Goal: Download file/media

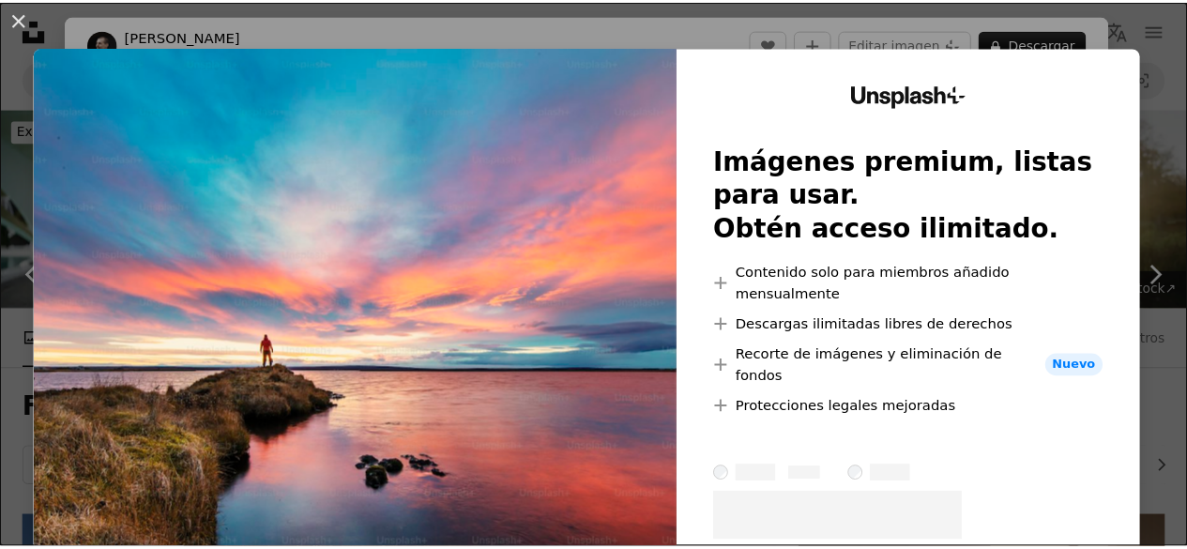
scroll to position [3458, 0]
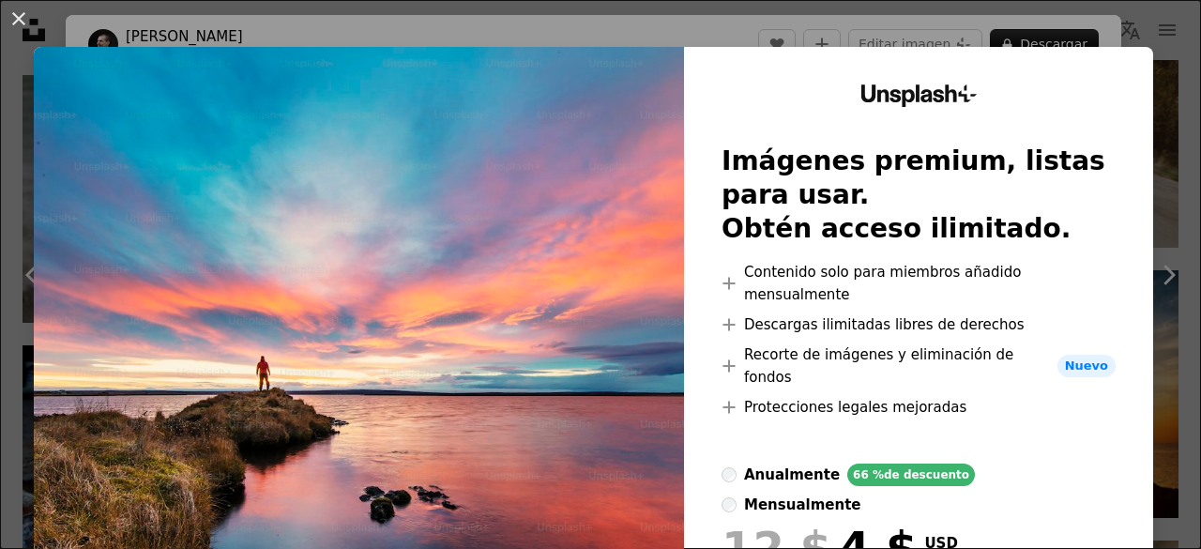
click at [1053, 39] on div "An X shape Unsplash+ Imágenes premium, listas para usar. Obtén acceso ilimitado…" at bounding box center [600, 274] width 1201 height 549
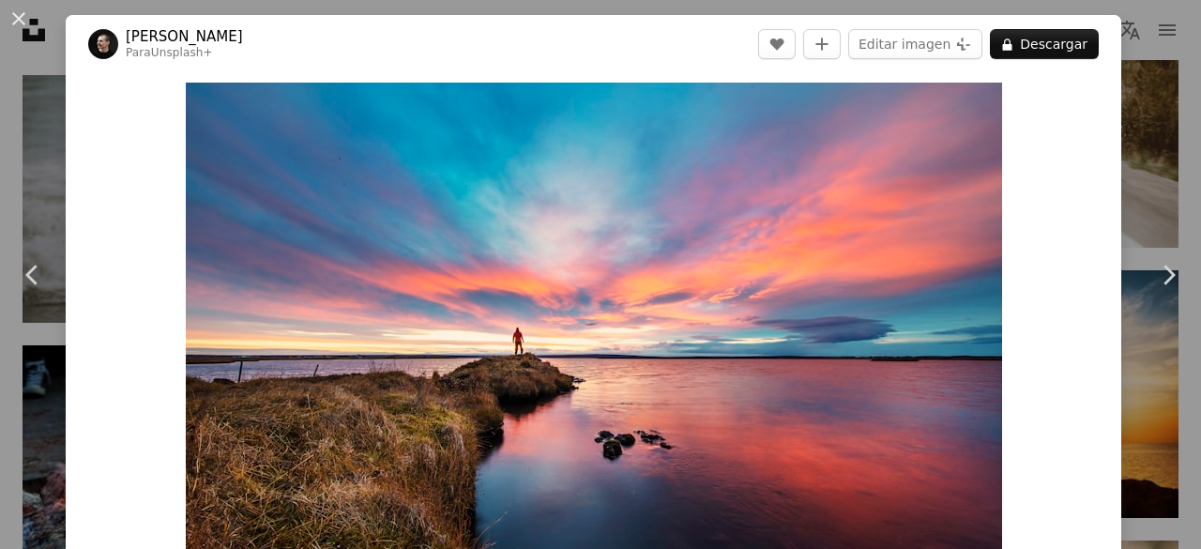
click at [37, 138] on div "An X shape Chevron left Chevron right [PERSON_NAME] Para Unsplash+ A heart A pl…" at bounding box center [600, 274] width 1201 height 549
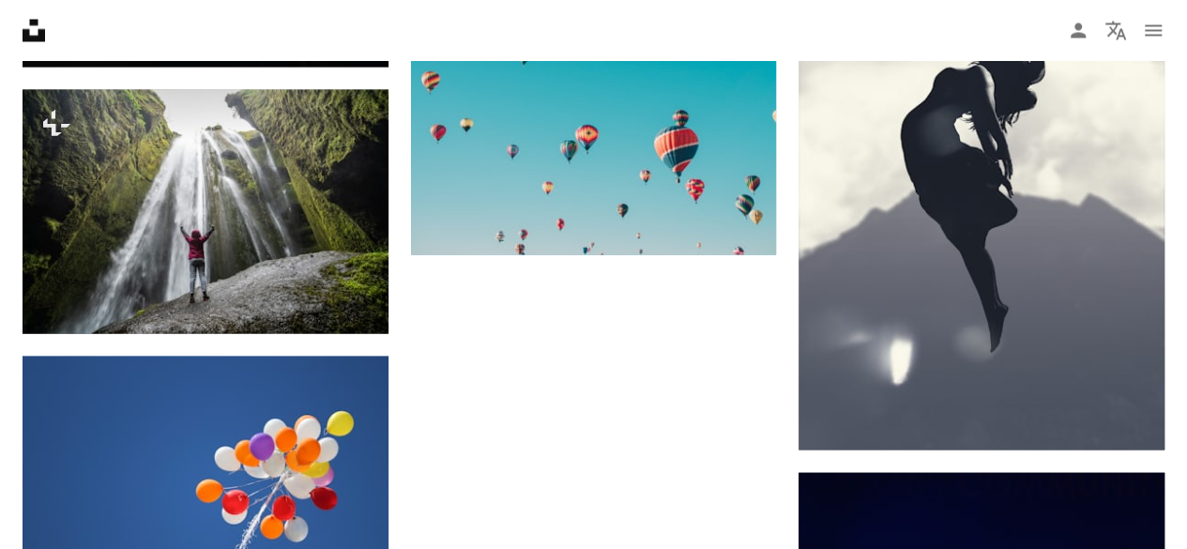
scroll to position [5319, 0]
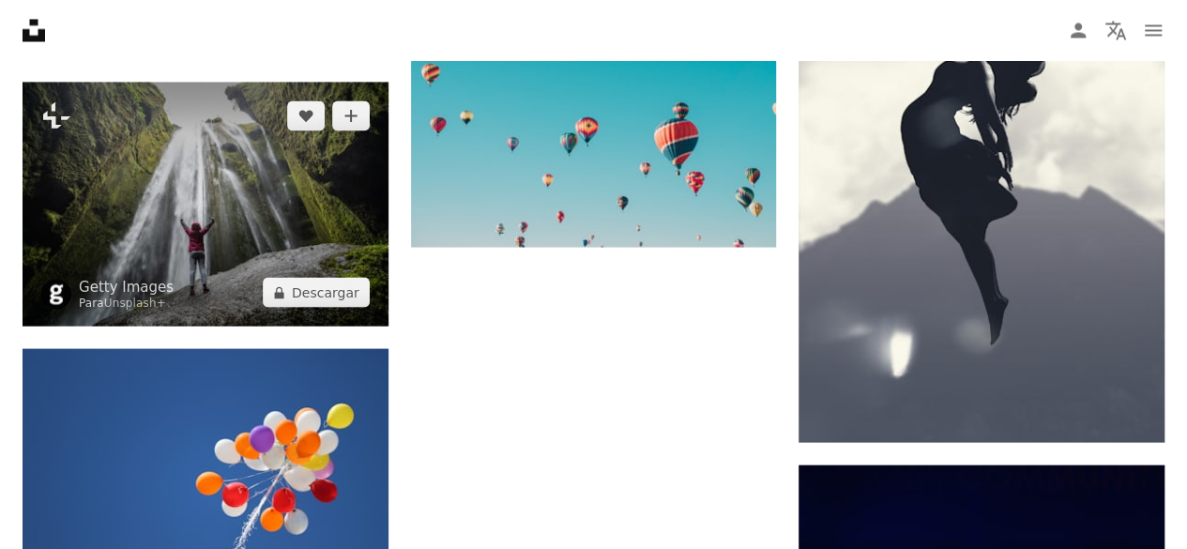
click at [271, 205] on img at bounding box center [206, 204] width 366 height 244
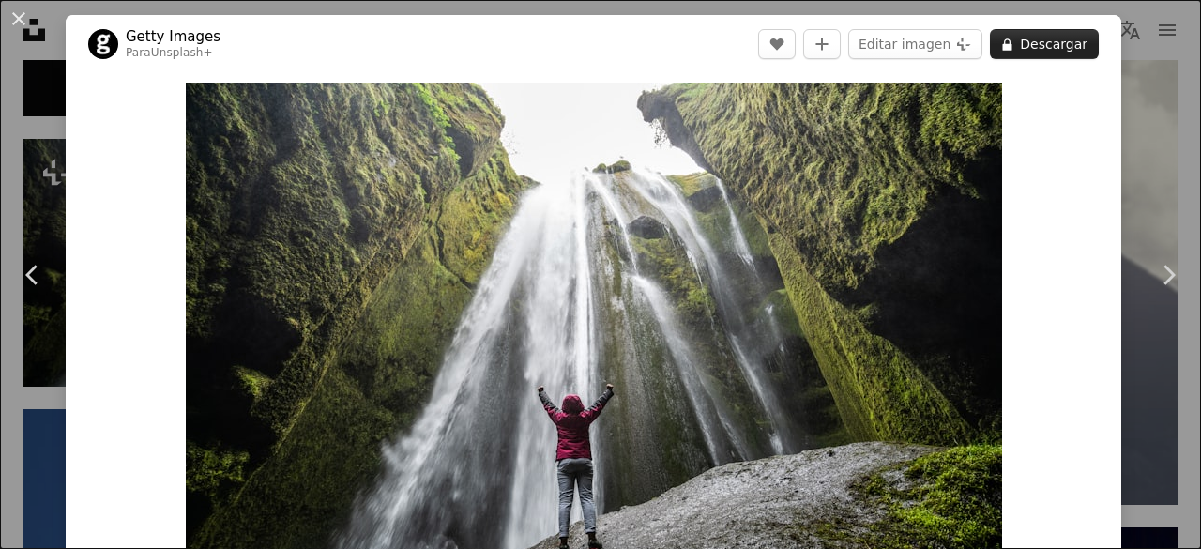
click at [1030, 53] on button "A lock Descargar" at bounding box center [1044, 44] width 109 height 30
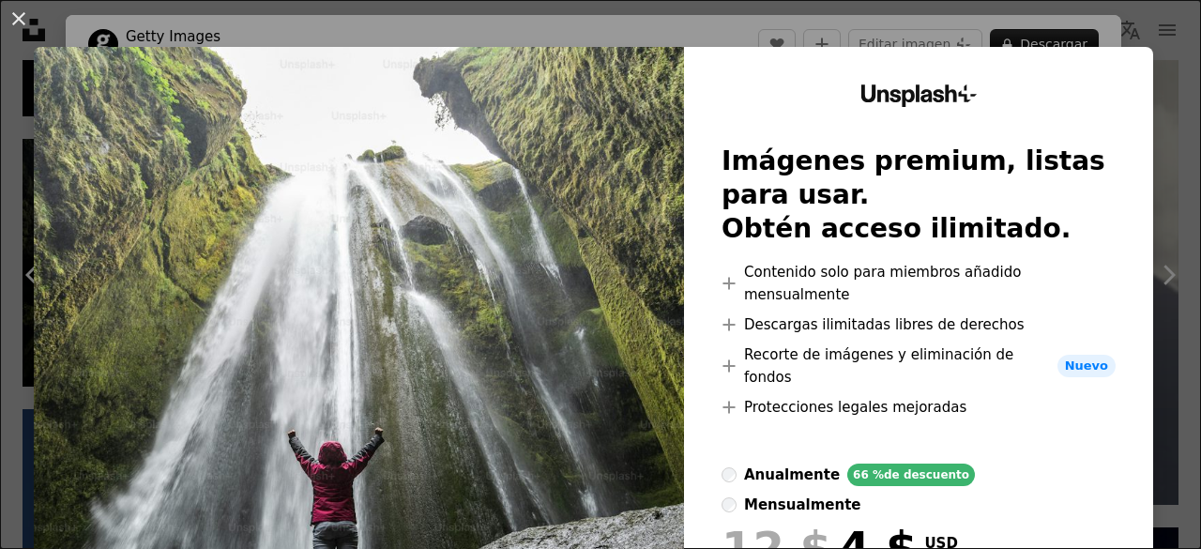
click at [1146, 175] on div "An X shape Unsplash+ Imágenes premium, listas para usar. Obtén acceso ilimitado…" at bounding box center [600, 274] width 1201 height 549
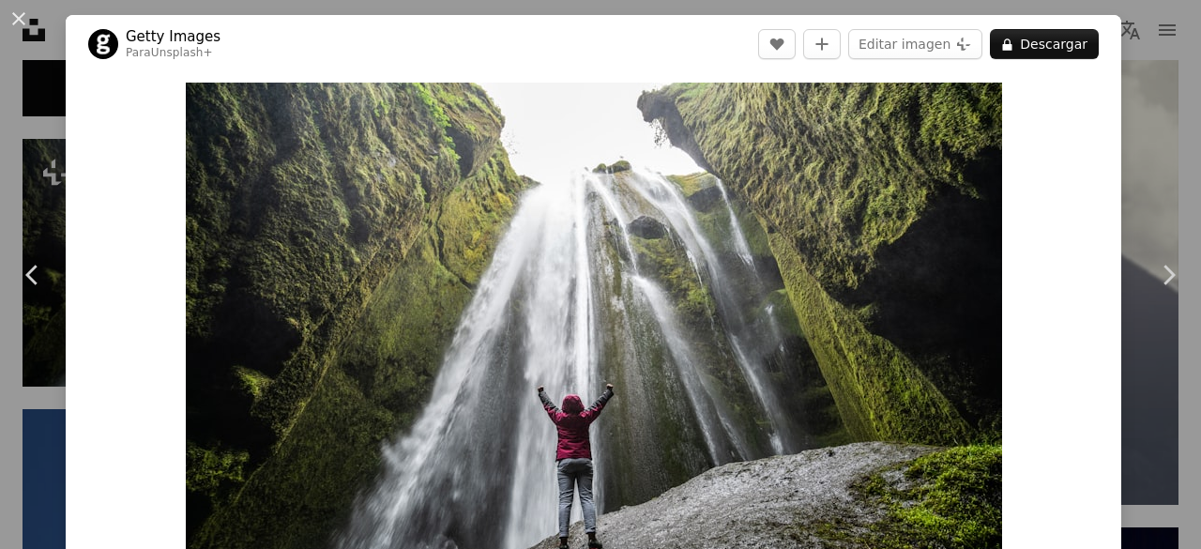
click at [1145, 147] on div "An X shape Chevron left Chevron right Getty Images Para Unsplash+ A heart A plu…" at bounding box center [600, 274] width 1201 height 549
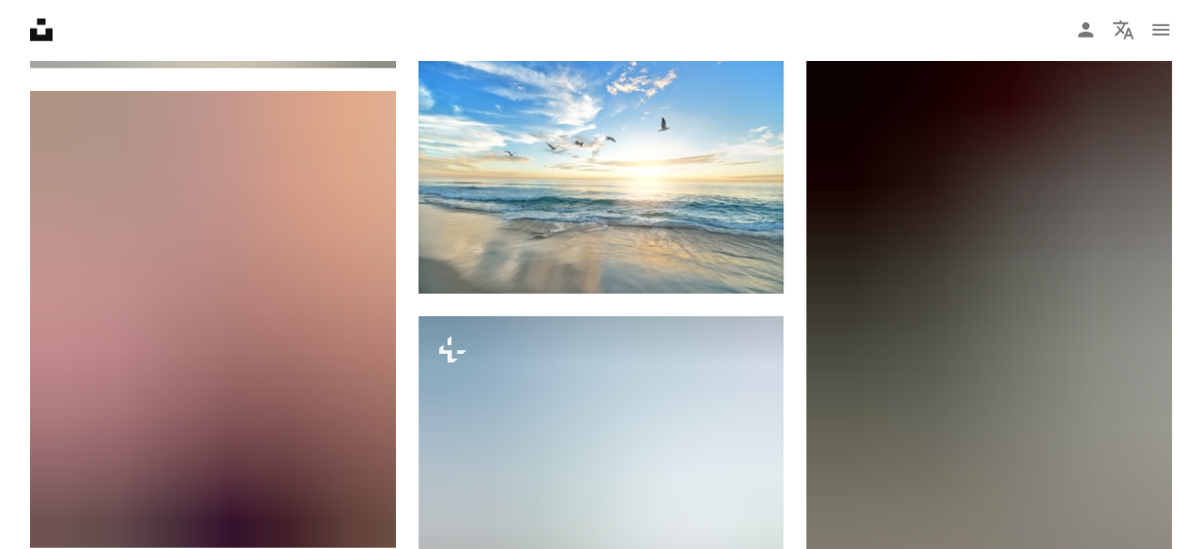
scroll to position [6095, 0]
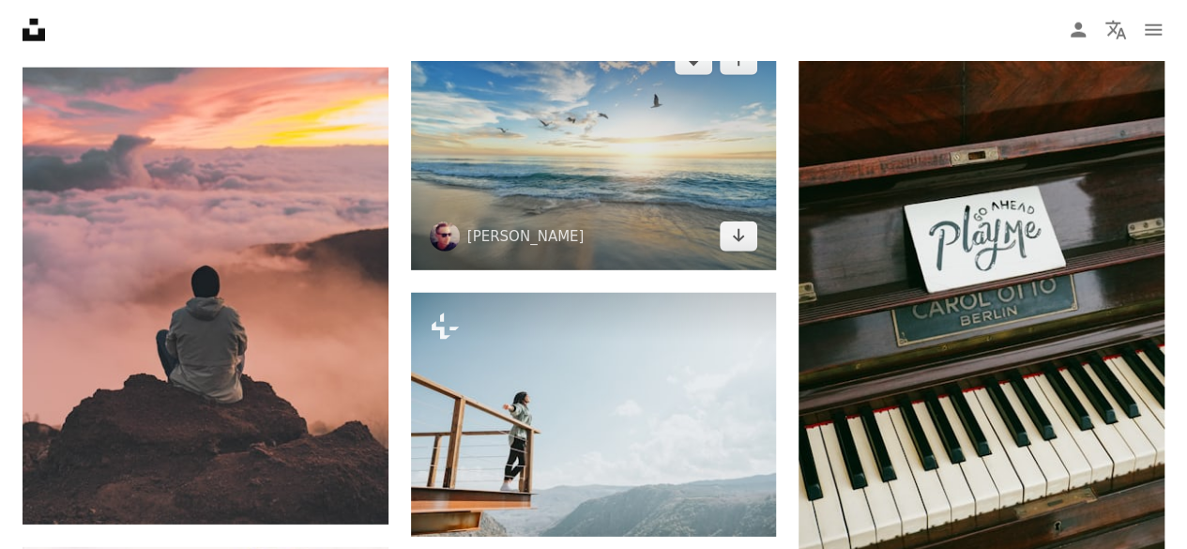
click at [587, 159] on img at bounding box center [594, 147] width 366 height 243
